Goal: Transaction & Acquisition: Purchase product/service

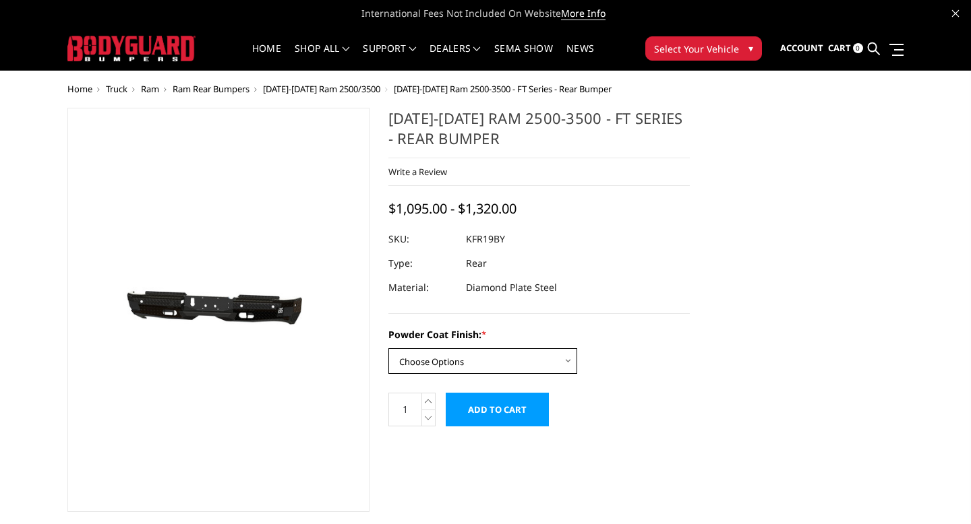
click at [520, 363] on select "Choose Options Bare Metal Gloss Black Powder Coat Textured Black Powder Coat" at bounding box center [482, 362] width 189 height 26
click at [388, 349] on select "Choose Options Bare Metal Gloss Black Powder Coat Textured Black Powder Coat" at bounding box center [482, 362] width 189 height 26
click at [479, 358] on select "Choose Options Bare Metal Gloss Black Powder Coat Textured Black Powder Coat" at bounding box center [482, 362] width 189 height 26
click at [388, 349] on select "Choose Options Bare Metal Gloss Black Powder Coat Textured Black Powder Coat" at bounding box center [482, 362] width 189 height 26
click at [460, 359] on select "Choose Options Bare Metal Gloss Black Powder Coat Textured Black Powder Coat" at bounding box center [482, 362] width 189 height 26
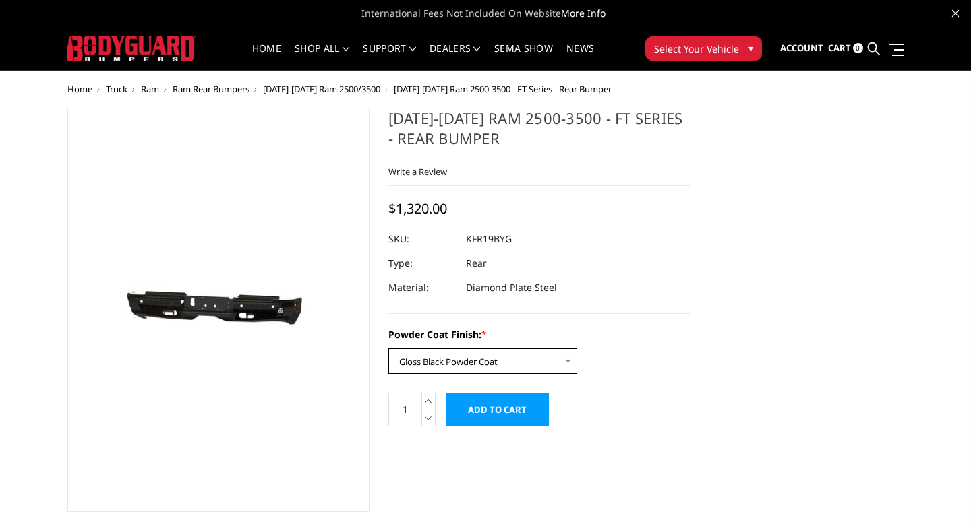
select select "3414"
click at [388, 349] on select "Choose Options Bare Metal Gloss Black Powder Coat Textured Black Powder Coat" at bounding box center [482, 362] width 189 height 26
click at [478, 404] on input "Add to Cart" at bounding box center [497, 410] width 103 height 34
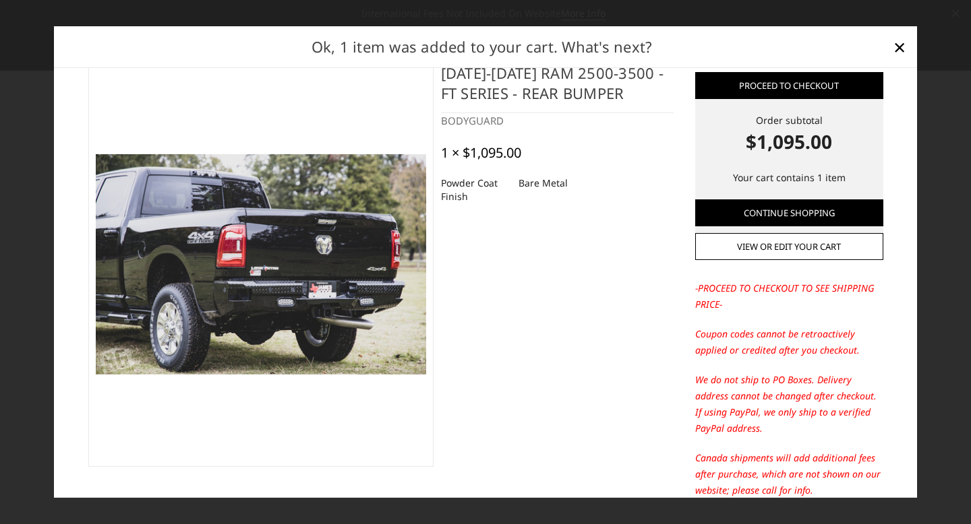
scroll to position [30, 0]
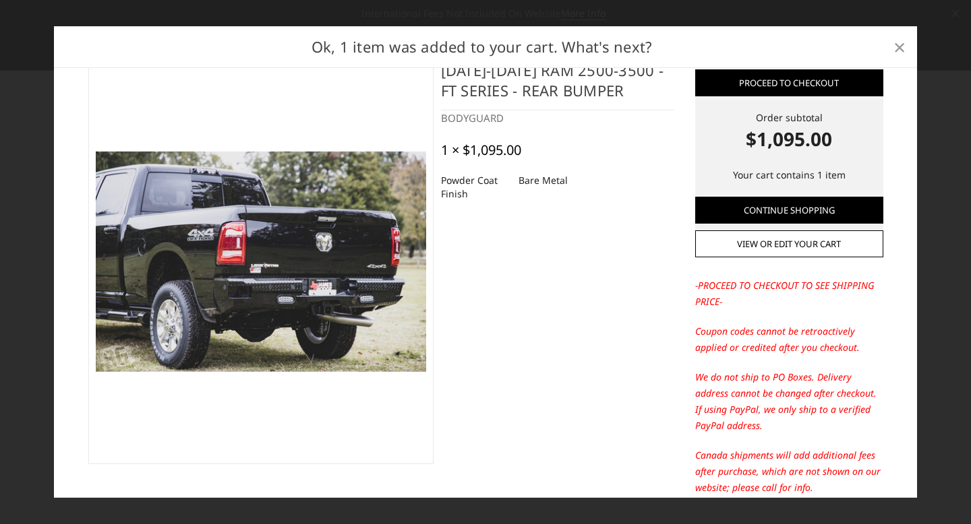
click at [897, 46] on span "×" at bounding box center [899, 46] width 12 height 29
